Goal: Information Seeking & Learning: Learn about a topic

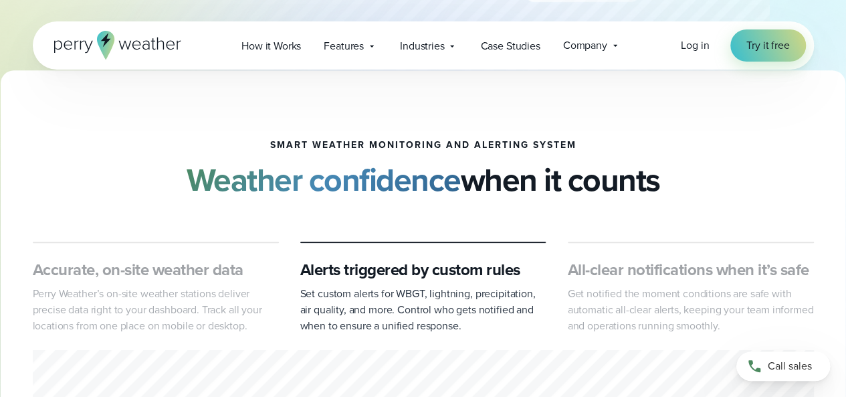
scroll to position [451, 0]
click at [542, 251] on div "Alerts triggered by custom rules Set custom alerts for WBGT, lightning, precipi…" at bounding box center [423, 287] width 246 height 92
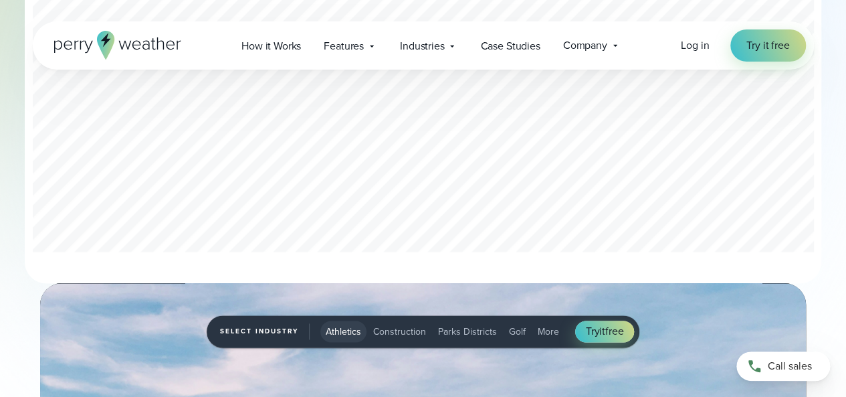
scroll to position [816, 0]
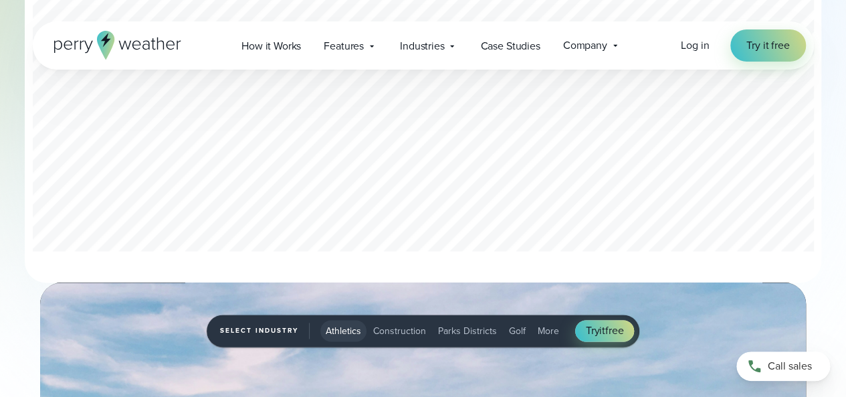
click at [236, 169] on div "2 of 3" at bounding box center [423, 119] width 781 height 272
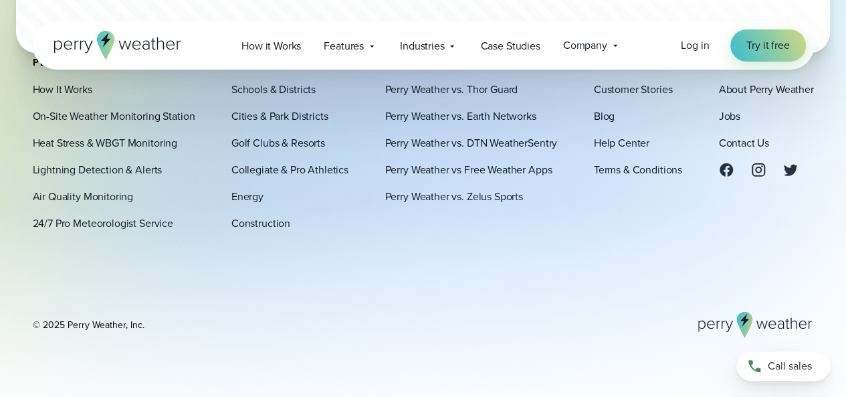
scroll to position [4460, 0]
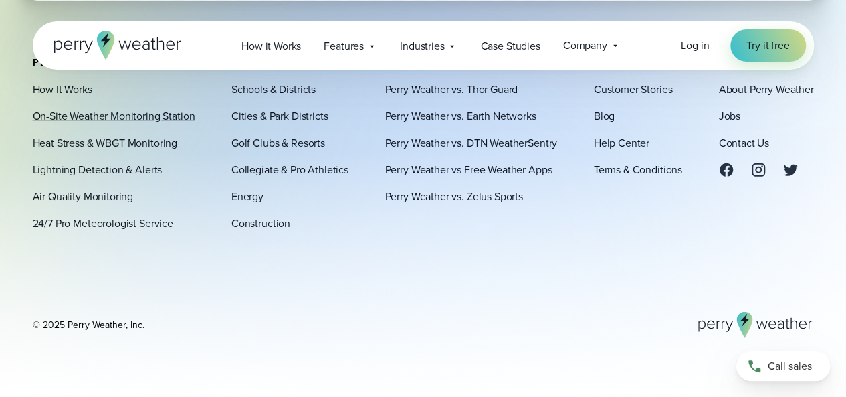
click at [158, 112] on link "On-Site Weather Monitoring Station" at bounding box center [114, 116] width 162 height 16
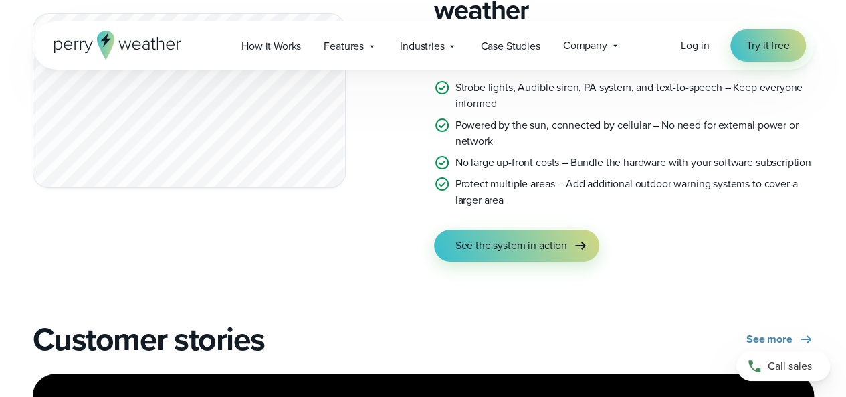
scroll to position [2507, 0]
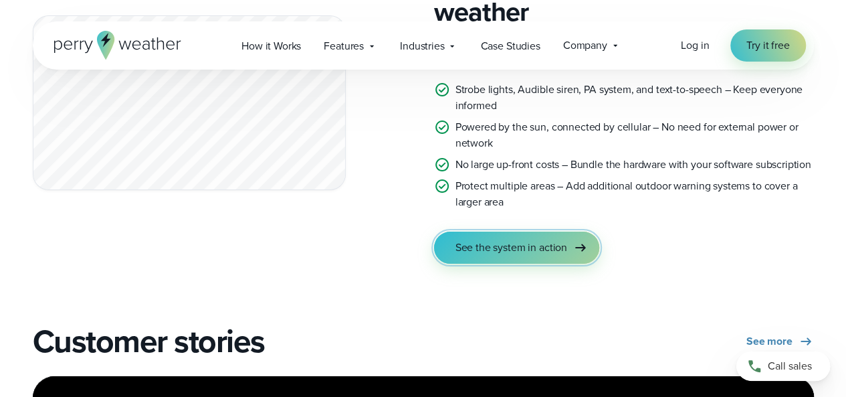
click at [566, 244] on span "See the system in action" at bounding box center [511, 247] width 112 height 16
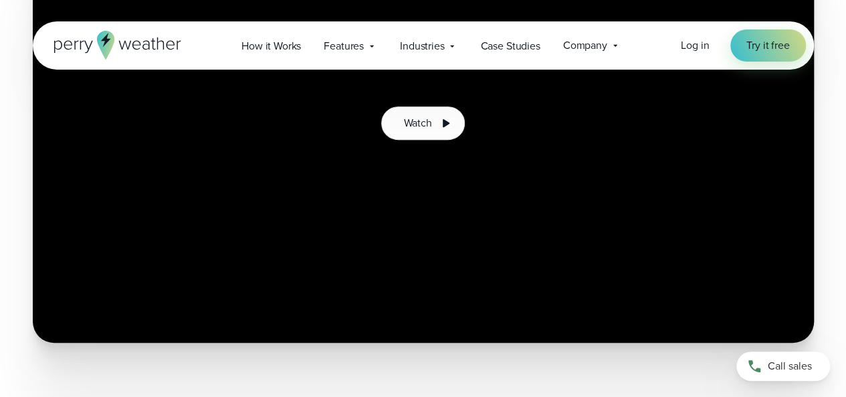
scroll to position [365, 0]
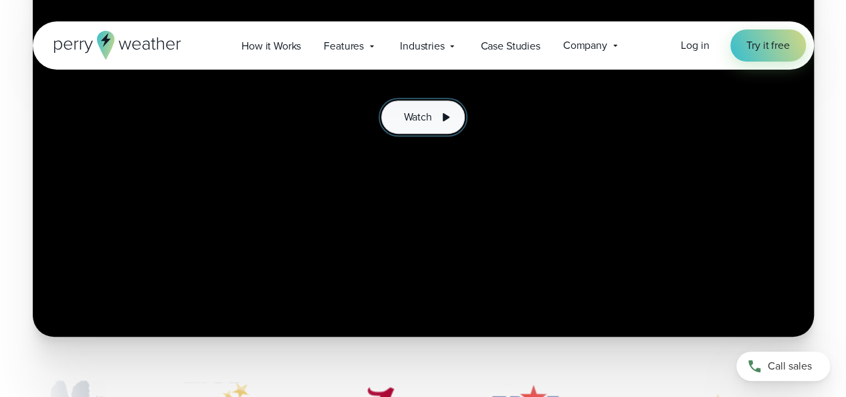
click at [436, 125] on button "Watch" at bounding box center [422, 116] width 83 height 33
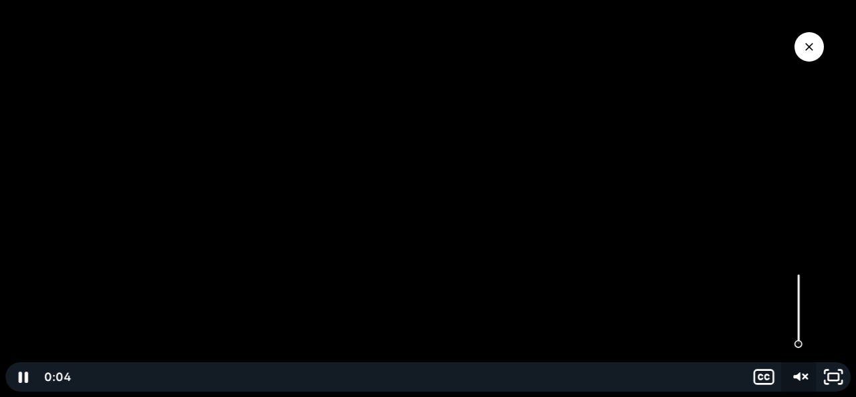
click at [794, 375] on icon "Unmute" at bounding box center [796, 376] width 7 height 9
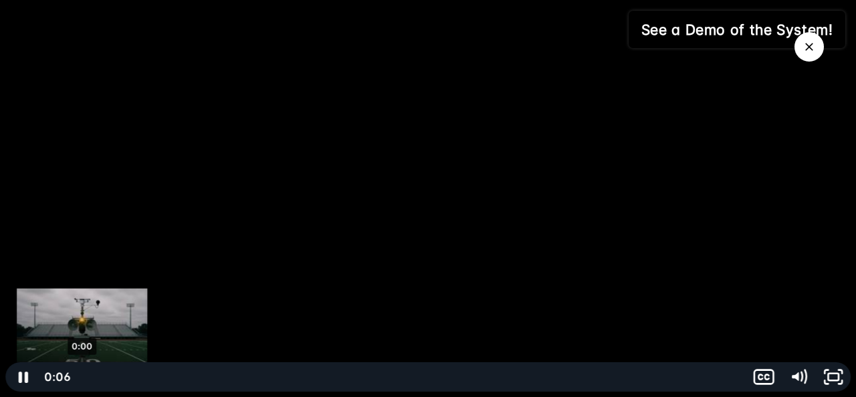
click at [82, 379] on div "0:00" at bounding box center [409, 376] width 657 height 29
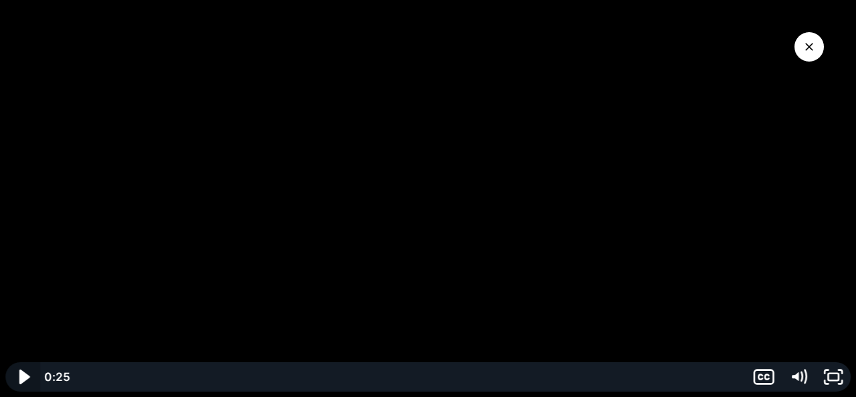
click at [27, 378] on icon "Play Video" at bounding box center [23, 376] width 41 height 35
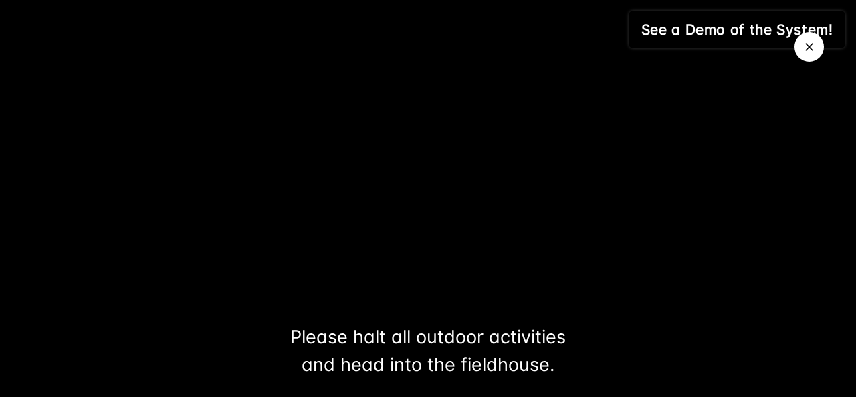
click at [802, 55] on button "Close Video" at bounding box center [808, 46] width 29 height 29
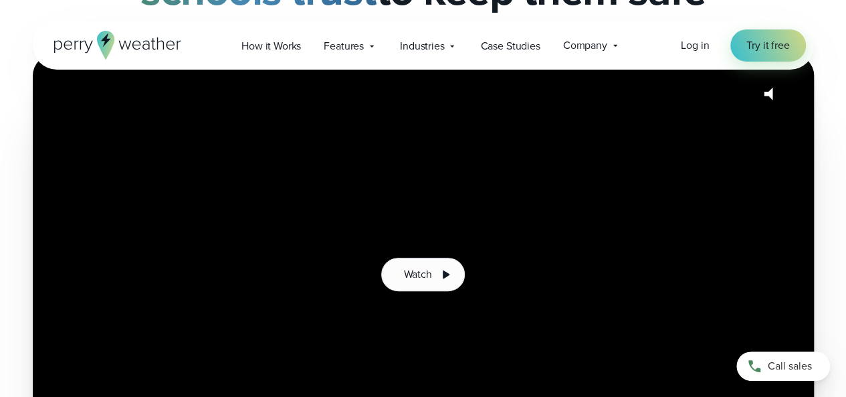
scroll to position [31, 0]
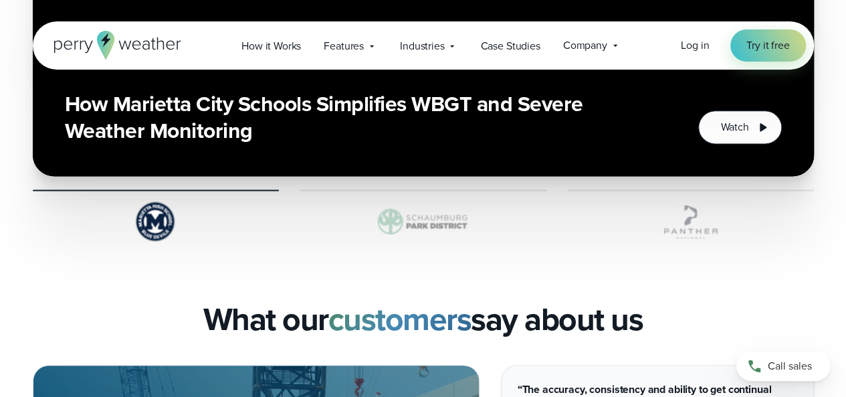
scroll to position [3224, 0]
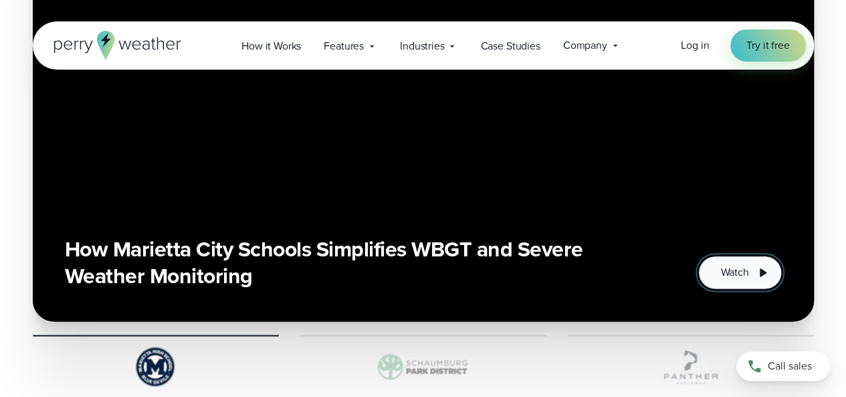
click at [721, 264] on span "Watch" at bounding box center [734, 272] width 28 height 16
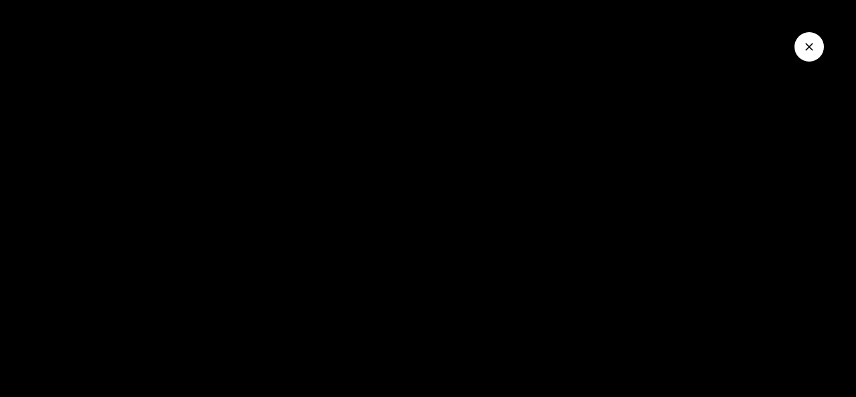
click at [814, 37] on button "Close Video" at bounding box center [808, 46] width 29 height 29
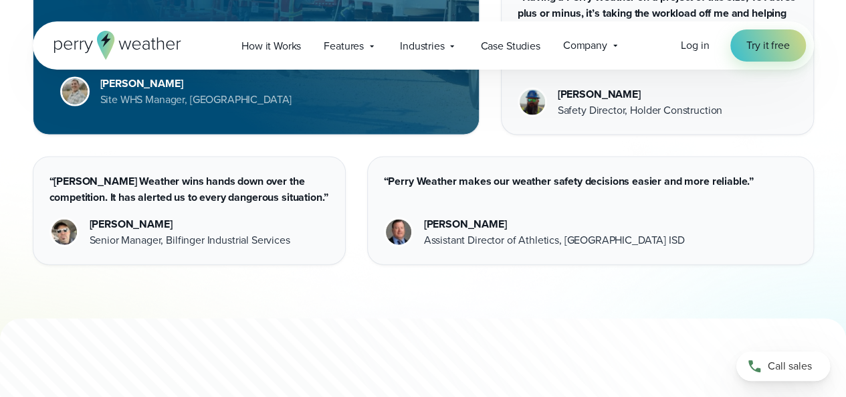
scroll to position [3913, 0]
click at [287, 54] on link "How it Works" at bounding box center [271, 45] width 82 height 27
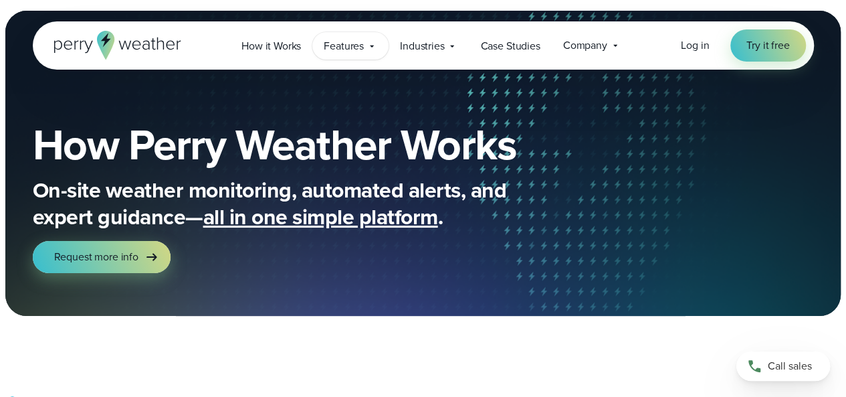
click at [359, 50] on span "Features" at bounding box center [344, 46] width 40 height 16
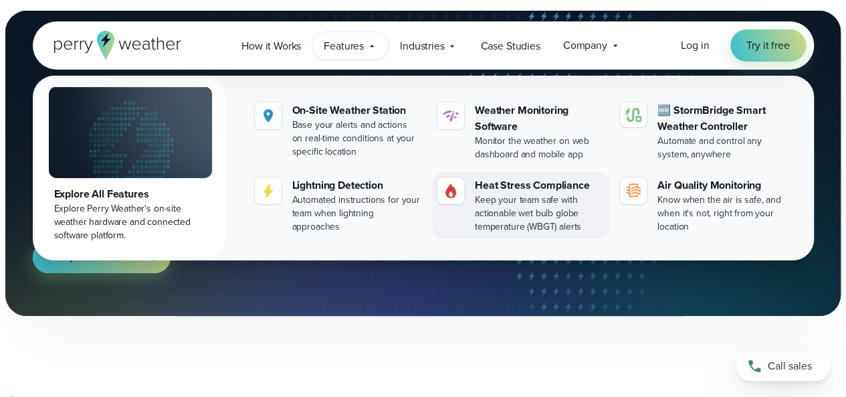
click at [547, 205] on div "Keep your team safe with actionable wet bulb globe temperature (WBGT) alerts" at bounding box center [539, 213] width 129 height 40
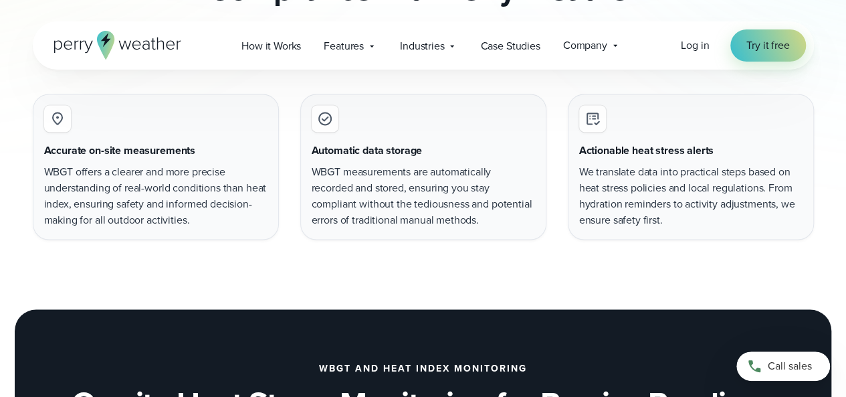
scroll to position [939, 0]
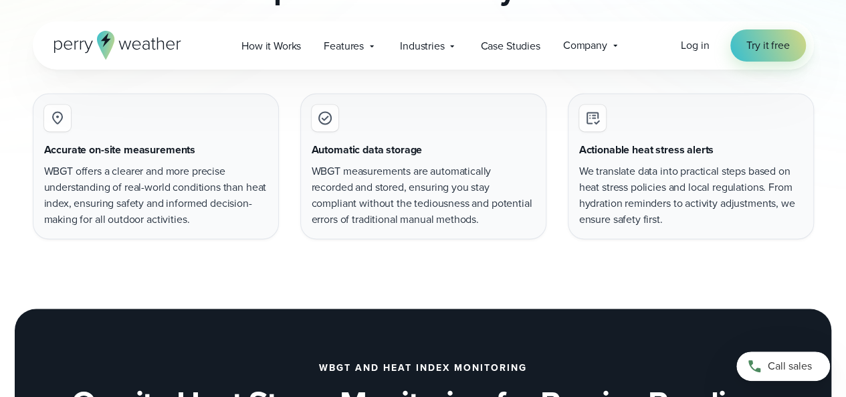
click at [227, 199] on p "WBGT offers a clearer and more precise understanding of real-world conditions t…" at bounding box center [155, 195] width 223 height 64
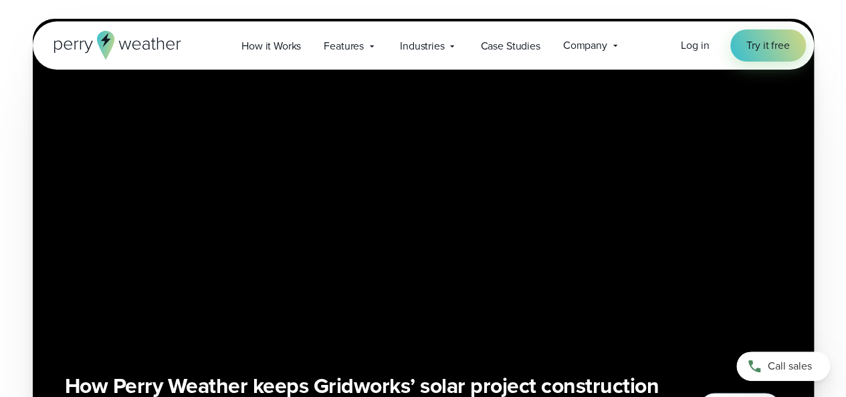
scroll to position [2917, 0]
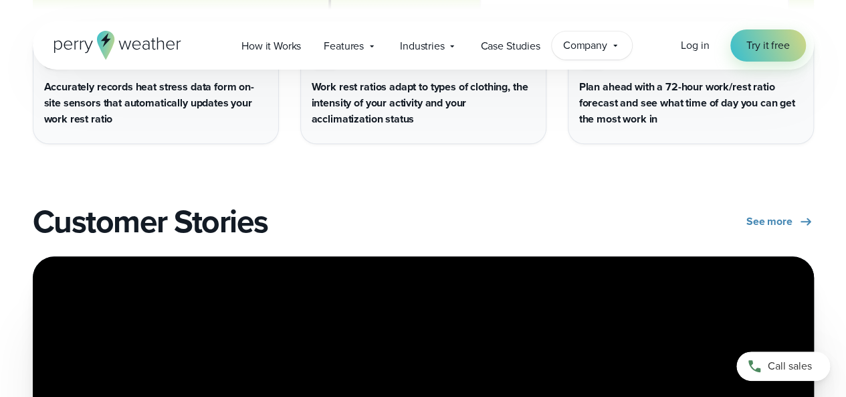
click at [584, 51] on span "Company" at bounding box center [585, 45] width 44 height 16
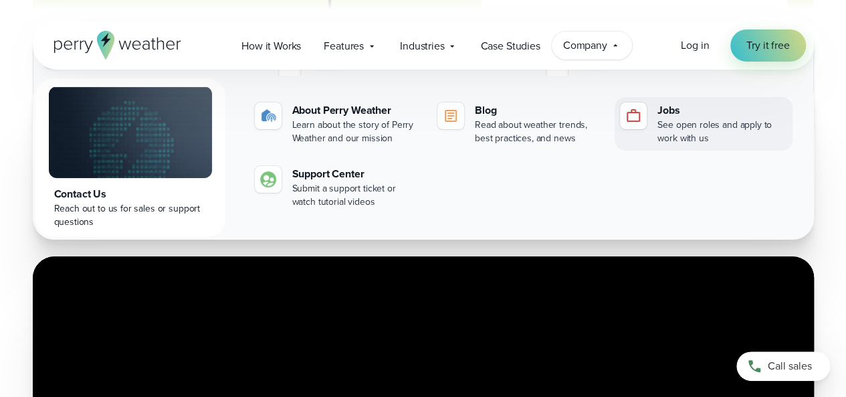
click at [679, 120] on div "See open roles and apply to work with us" at bounding box center [721, 131] width 129 height 27
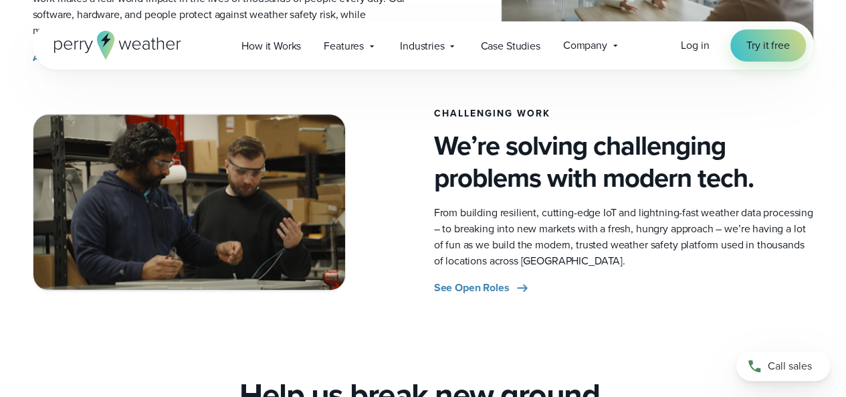
scroll to position [647, 0]
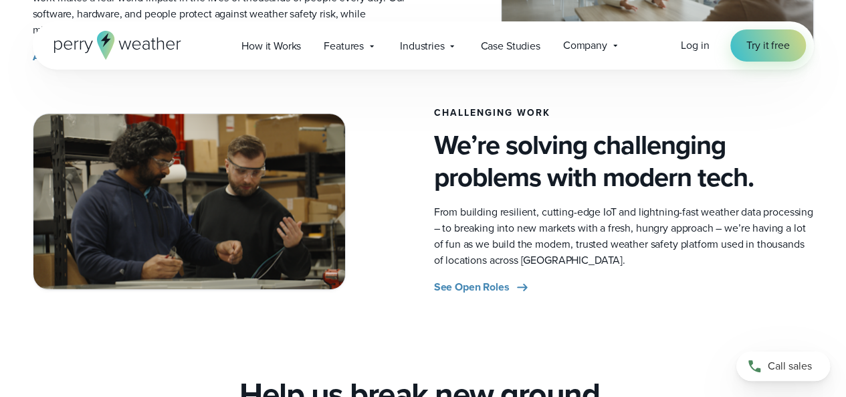
click at [488, 288] on span "See Open Roles" at bounding box center [472, 287] width 76 height 16
